Goal: Information Seeking & Learning: Learn about a topic

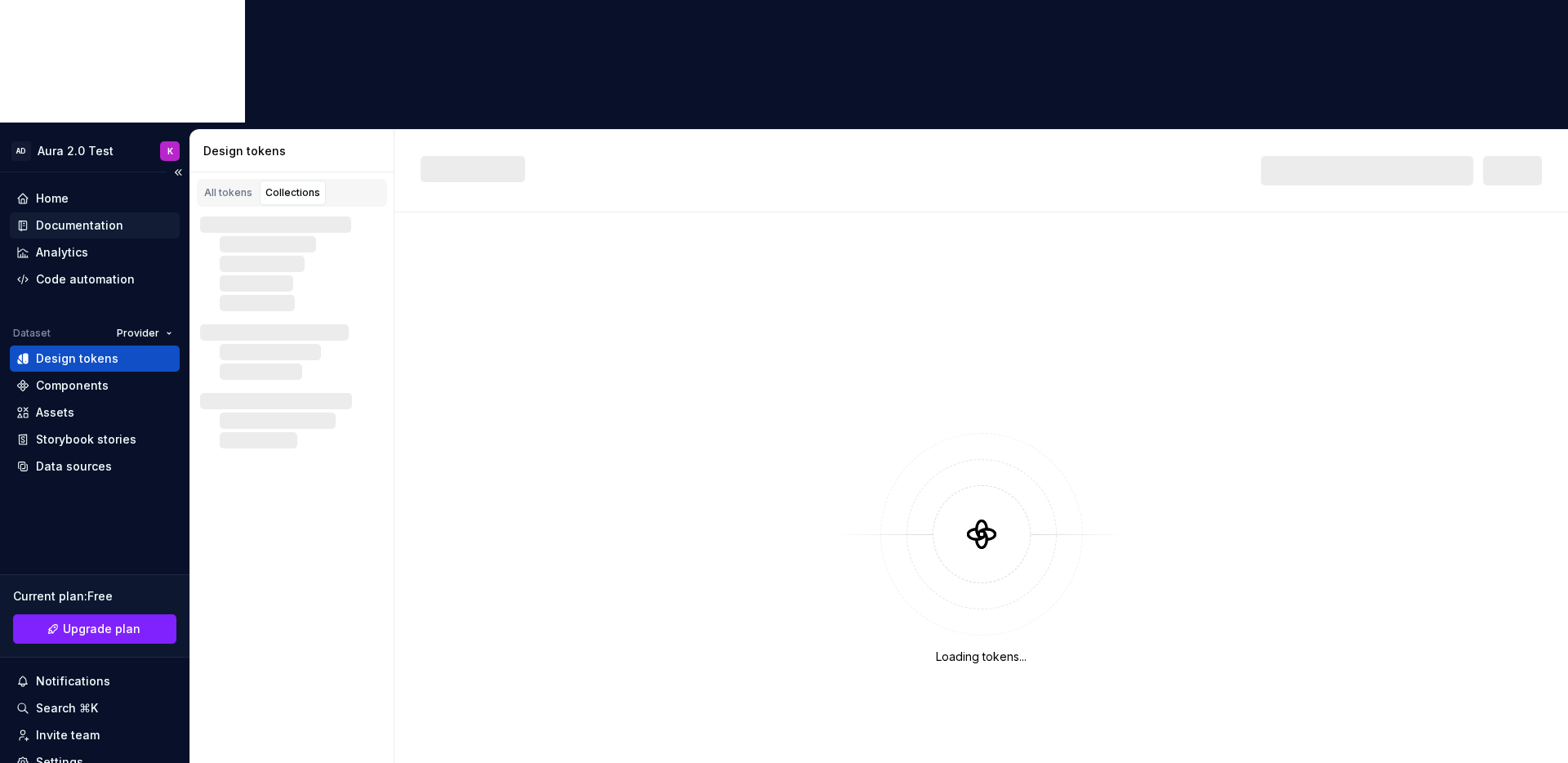
click at [58, 217] on div "Documentation" at bounding box center [79, 224] width 88 height 16
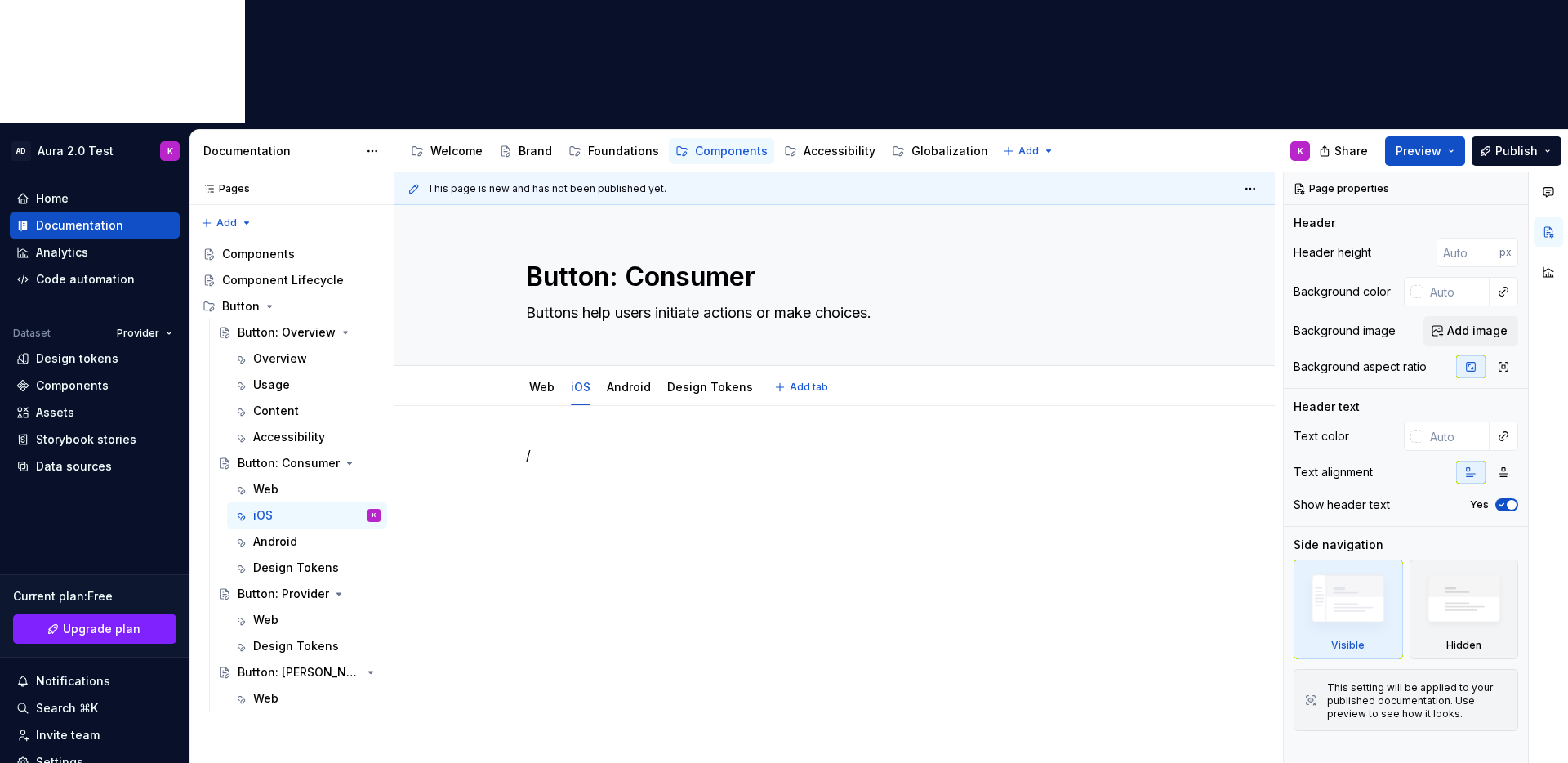
type textarea "*"
click at [545, 445] on p "/" at bounding box center [835, 455] width 617 height 20
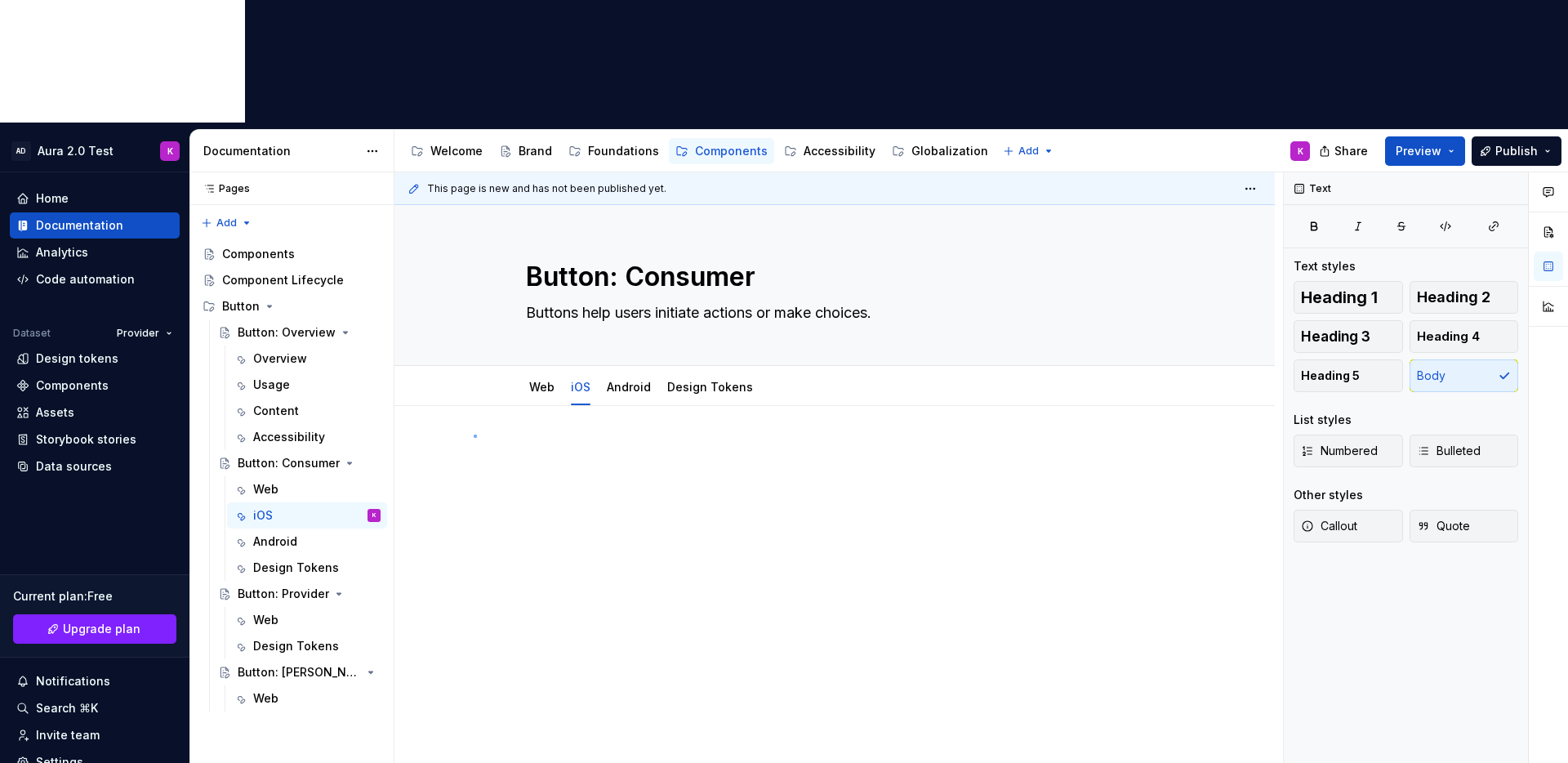
drag, startPoint x: 474, startPoint y: 435, endPoint x: 476, endPoint y: 452, distance: 17.1
click at [474, 435] on div "This page is new and has not been published yet. Button: Consumer Buttons help …" at bounding box center [839, 529] width 889 height 714
click at [275, 481] on div "Web" at bounding box center [265, 489] width 25 height 16
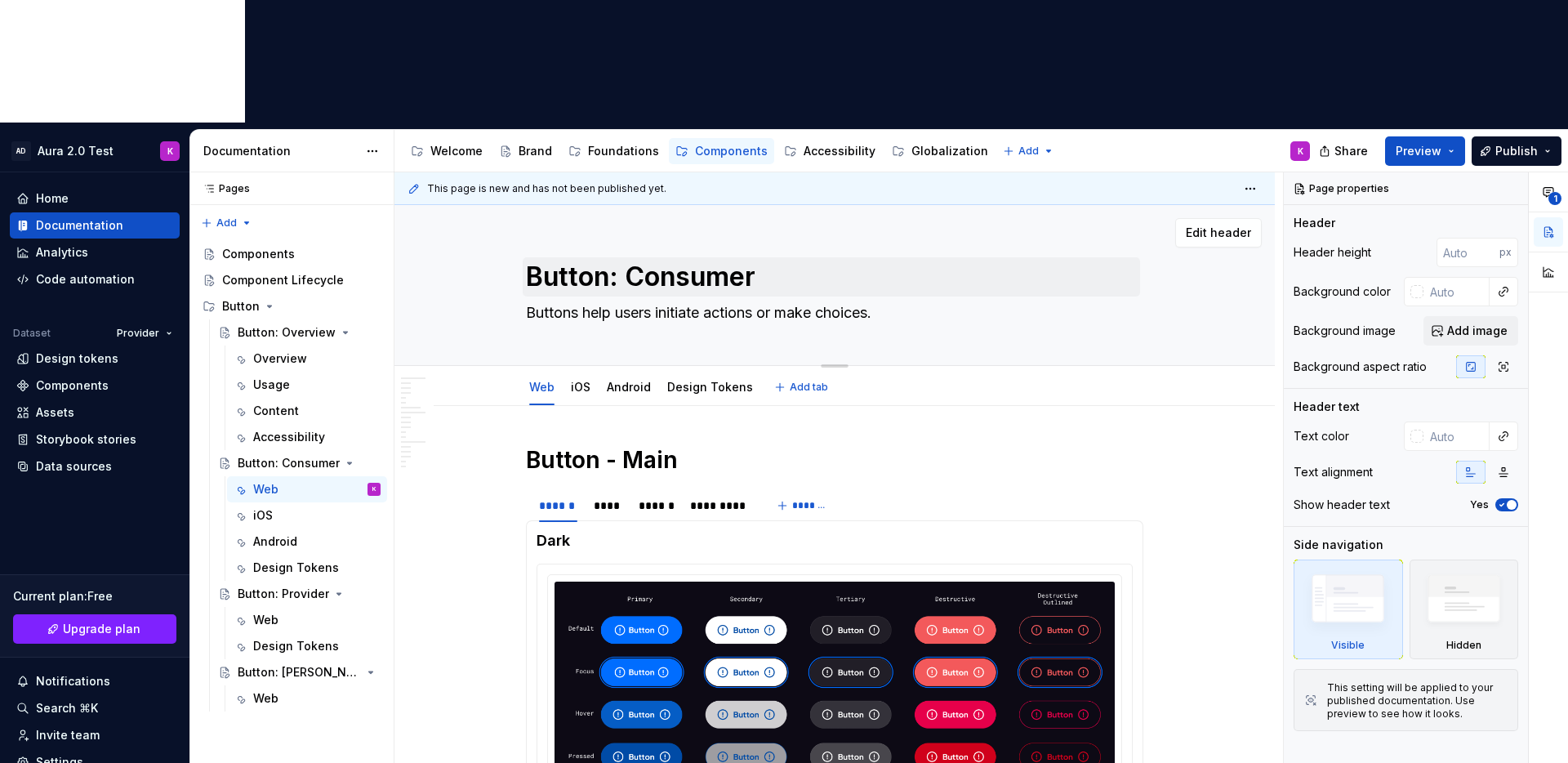
drag, startPoint x: 518, startPoint y: 155, endPoint x: 768, endPoint y: 151, distance: 250.0
click at [769, 205] on div "Button: Consumer Buttons help users initiate actions or make choices." at bounding box center [834, 285] width 750 height 160
click at [763, 257] on textarea "Button: Consumer" at bounding box center [831, 277] width 617 height 40
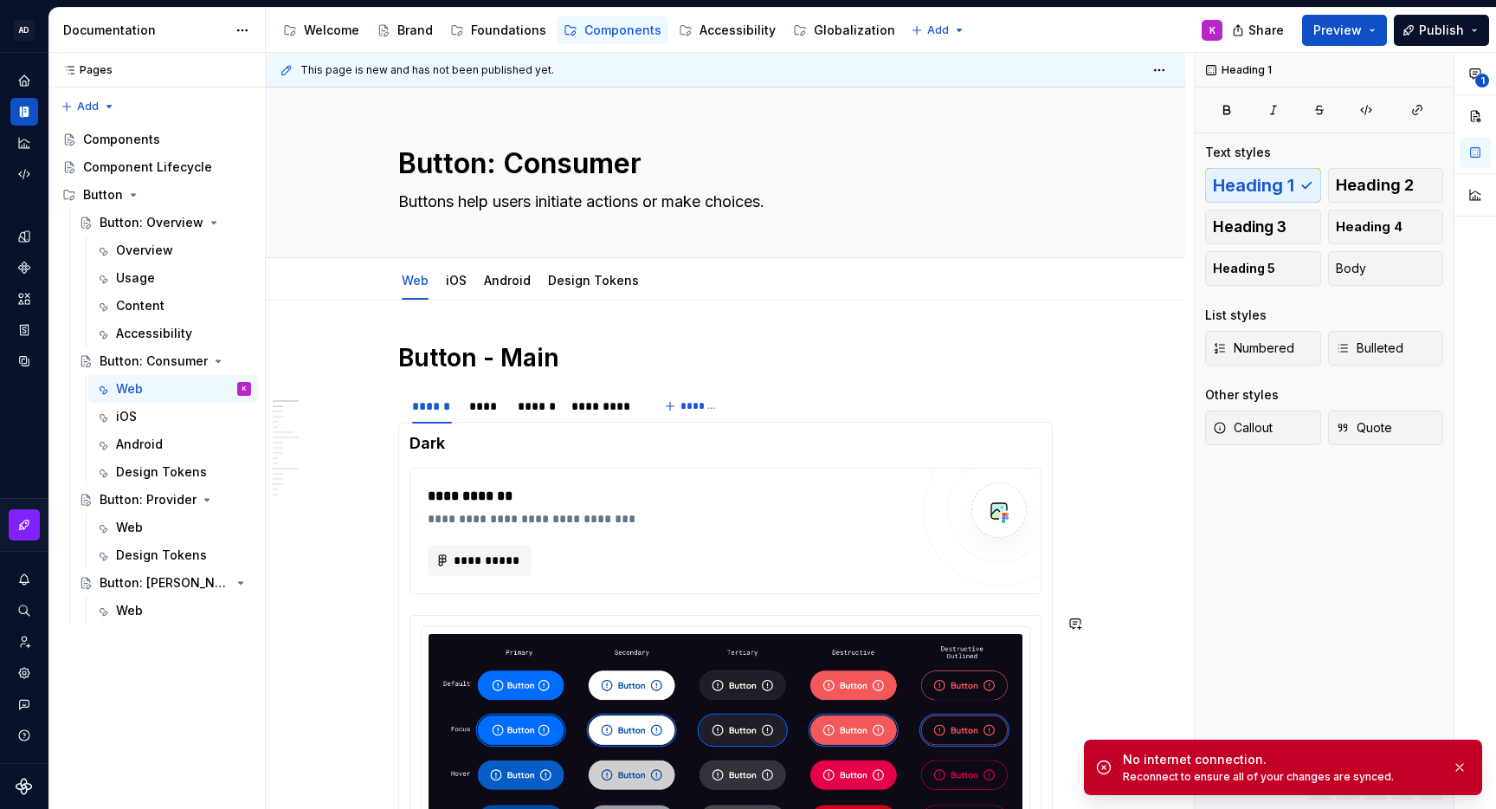
type textarea "*"
